Goal: Task Accomplishment & Management: Manage account settings

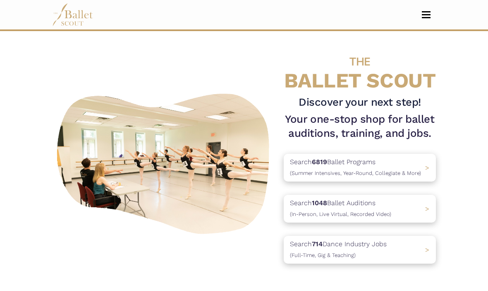
click at [427, 16] on button "Toggle navigation" at bounding box center [426, 15] width 19 height 8
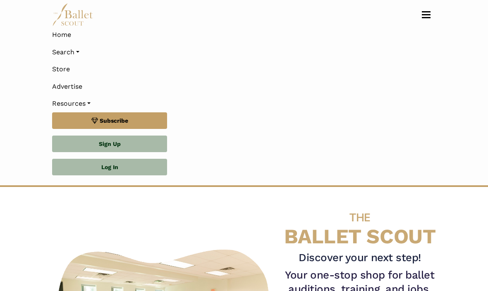
click at [92, 166] on link "Log In" at bounding box center [109, 167] width 115 height 17
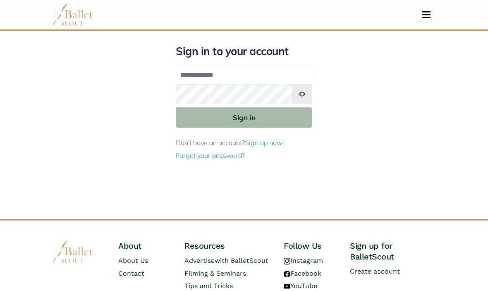
click at [192, 75] on input "Email address" at bounding box center [244, 75] width 137 height 20
type input "**********"
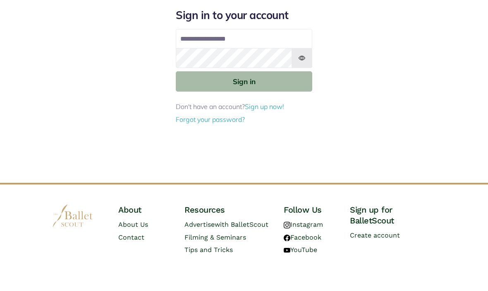
click at [236, 107] on button "Sign in" at bounding box center [244, 117] width 137 height 20
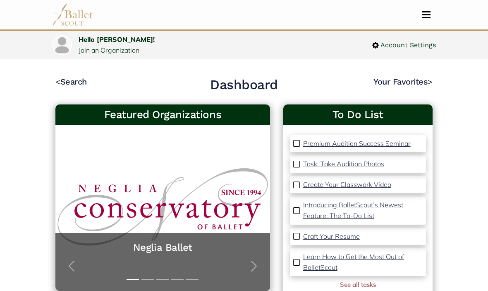
click at [381, 43] on span "Account Settings" at bounding box center [407, 45] width 57 height 11
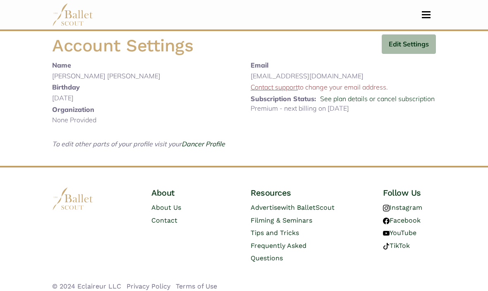
click at [278, 99] on b "Subscription Status:" at bounding box center [283, 98] width 65 height 8
click at [406, 46] on button "Edit Settings" at bounding box center [409, 43] width 54 height 19
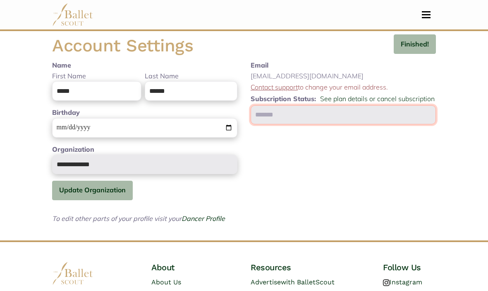
click at [269, 111] on input "text" at bounding box center [343, 114] width 185 height 19
click at [293, 113] on input "text" at bounding box center [343, 114] width 185 height 19
click at [285, 110] on input "text" at bounding box center [343, 114] width 185 height 19
click at [269, 99] on b "Subscription Status:" at bounding box center [283, 98] width 65 height 8
click at [429, 12] on span "Toggle navigation" at bounding box center [426, 11] width 9 height 1
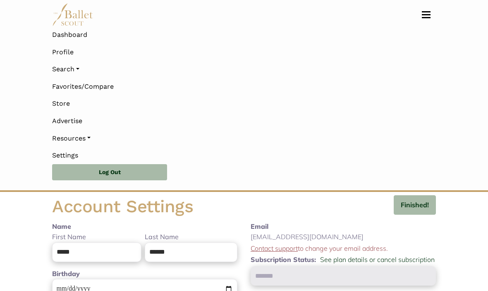
click at [65, 152] on link "Settings" at bounding box center [244, 155] width 384 height 17
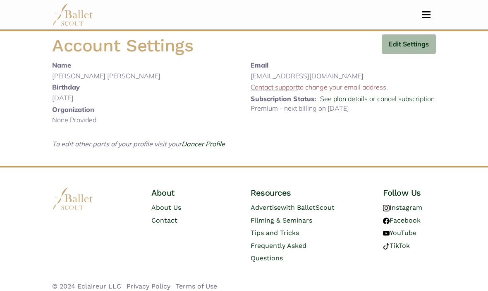
click at [401, 45] on button "Edit Settings" at bounding box center [409, 43] width 54 height 19
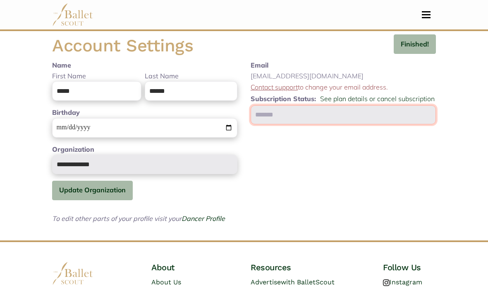
click at [269, 111] on input "text" at bounding box center [343, 114] width 185 height 19
click at [273, 108] on input "text" at bounding box center [343, 114] width 185 height 19
click at [283, 113] on input "text" at bounding box center [343, 114] width 185 height 19
click at [276, 115] on input "text" at bounding box center [343, 114] width 185 height 19
click at [272, 98] on b "Subscription Status:" at bounding box center [283, 98] width 65 height 8
